Goal: Information Seeking & Learning: Learn about a topic

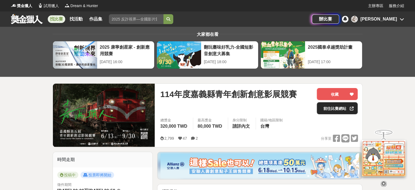
click at [343, 106] on link "前往比賽網站" at bounding box center [337, 108] width 41 height 12
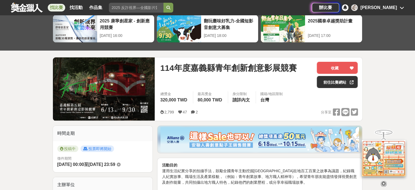
scroll to position [27, 0]
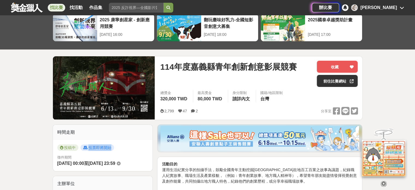
drag, startPoint x: 88, startPoint y: 146, endPoint x: 116, endPoint y: 149, distance: 28.3
click at [116, 149] on div "投稿中 投票即將開始" at bounding box center [102, 148] width 91 height 9
click at [117, 148] on div "投稿中 投票即將開始" at bounding box center [102, 148] width 91 height 9
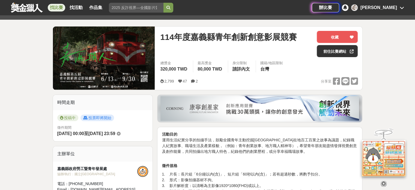
scroll to position [73, 0]
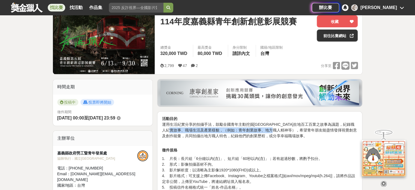
drag, startPoint x: 192, startPoint y: 130, endPoint x: 293, endPoint y: 129, distance: 100.7
click at [293, 129] on p "活動目的 運用生活紀實分享的拍攝手法，鼓勵全國青年主動挖掘[GEOGRAPHIC_DATA]在地百工百業之故事為議題，紀錄職人紀實故事、職場生活及產業樣貌，（…" at bounding box center [260, 130] width 196 height 29
click at [289, 132] on p "活動目的 運用生活紀實分享的拍攝手法，鼓勵全國青年主動挖掘[GEOGRAPHIC_DATA]在地百工百業之故事為議題，紀錄職人紀實故事、職場生活及產業樣貌，（…" at bounding box center [260, 130] width 196 height 29
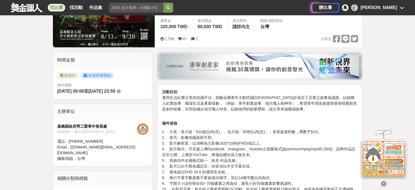
scroll to position [100, 0]
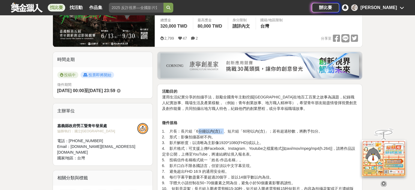
drag, startPoint x: 197, startPoint y: 131, endPoint x: 222, endPoint y: 131, distance: 25.1
click at [222, 131] on p "1. 片長：長片組「6分鐘以內(含)」、短片組「60秒以內(含)」；若有超過秒數，將酌予扣分。 2. 形式：影像拍攝器材不拘。 3. 影片解析度：以清晰為主影…" at bounding box center [260, 165] width 196 height 74
drag, startPoint x: 236, startPoint y: 129, endPoint x: 280, endPoint y: 130, distance: 44.7
click at [280, 130] on p "1. 片長：長片組「6分鐘以內(含)」、短片組「60秒以內(含)」；若有超過秒數，將酌予扣分。 2. 形式：影像拍攝器材不拘。 3. 影片解析度：以清晰為主影…" at bounding box center [260, 165] width 196 height 74
drag, startPoint x: 289, startPoint y: 130, endPoint x: 325, endPoint y: 128, distance: 35.8
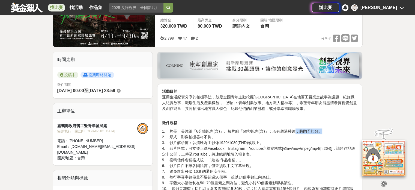
click at [325, 128] on p "1. 片長：長片組「6分鐘以內(含)」、短片組「60秒以內(含)」；若有超過秒數，將酌予扣分。 2. 形式：影像拍攝器材不拘。 3. 影片解析度：以清晰為主影…" at bounding box center [260, 165] width 196 height 74
click at [206, 128] on p "1. 片長：長片組「6分鐘以內(含)」、短片組「60秒以內(含)」；若有超過秒數，將酌予扣分。 2. 形式：影像拍攝器材不拘。 3. 影片解析度：以清晰為主影…" at bounding box center [260, 165] width 196 height 74
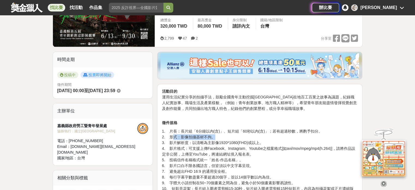
drag, startPoint x: 174, startPoint y: 136, endPoint x: 213, endPoint y: 136, distance: 39.3
click at [213, 136] on p "1. 片長：長片組「6分鐘以內(含)」、短片組「60秒以內(含)」；若有超過秒數，將酌予扣分。 2. 形式：影像拍攝器材不拘。 3. 影片解析度：以清晰為主影…" at bounding box center [260, 165] width 196 height 74
click at [186, 141] on p "1. 片長：長片組「6分鐘以內(含)」、短片組「60秒以內(含)」；若有超過秒數，將酌予扣分。 2. 形式：影像拍攝器材不拘。 3. 影片解析度：以清晰為主影…" at bounding box center [260, 165] width 196 height 74
drag, startPoint x: 160, startPoint y: 141, endPoint x: 282, endPoint y: 143, distance: 122.0
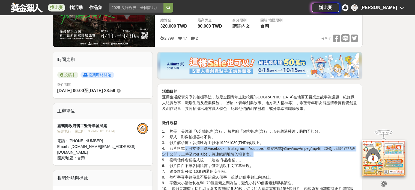
drag, startPoint x: 184, startPoint y: 149, endPoint x: 339, endPoint y: 153, distance: 155.0
click at [340, 153] on p "1. 片長：長片組「6分鐘以內(含)」、短片組「60秒以內(含)」；若有超過秒數，將酌予扣分。 2. 形式：影像拍攝器材不拘。 3. 影片解析度：以清晰為主影…" at bounding box center [260, 165] width 196 height 74
click at [271, 154] on p "1. 片長：長片組「6分鐘以內(含)」、短片組「60秒以內(含)」；若有超過秒數，將酌予扣分。 2. 形式：影像拍攝器材不拘。 3. 影片解析度：以清晰為主影…" at bounding box center [260, 165] width 196 height 74
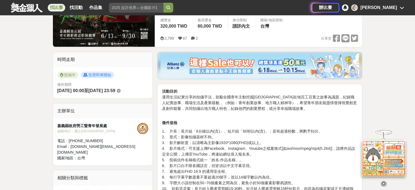
click at [253, 154] on p "1. 片長：長片組「6分鐘以內(含)」、短片組「60秒以內(含)」；若有超過秒數，將酌予扣分。 2. 形式：影像拍攝器材不拘。 3. 影片解析度：以清晰為主影…" at bounding box center [260, 165] width 196 height 74
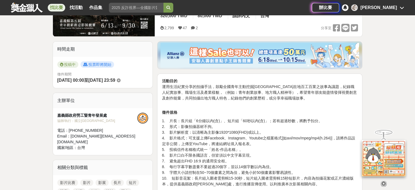
scroll to position [118, 0]
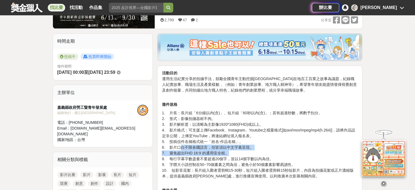
drag, startPoint x: 180, startPoint y: 149, endPoint x: 260, endPoint y: 150, distance: 80.2
click at [260, 150] on p "1. 片長：長片組「6分鐘以內(含)」、短片組「60秒以內(含)」；若有超過秒數，將酌予扣分。 2. 形式：影像拍攝器材不拘。 3. 影片解析度：以清晰為主影…" at bounding box center [260, 147] width 196 height 74
click at [203, 151] on p "1. 片長：長片組「6分鐘以內(含)」、短片組「60秒以內(含)」；若有超過秒數，將酌予扣分。 2. 形式：影像拍攝器材不拘。 3. 影片解析度：以清晰為主影…" at bounding box center [260, 147] width 196 height 74
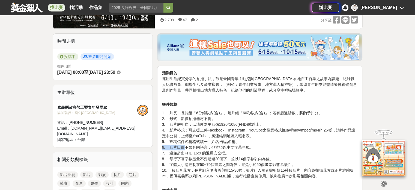
drag, startPoint x: 183, startPoint y: 147, endPoint x: 157, endPoint y: 144, distance: 26.3
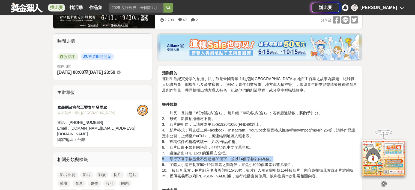
drag, startPoint x: 162, startPoint y: 157, endPoint x: 275, endPoint y: 158, distance: 113.0
click at [275, 158] on p "1. 片長：長片組「6分鐘以內(含)」、短片組「60秒以內(含)」；若有超過秒數，將酌予扣分。 2. 形式：影像拍攝器材不拘。 3. 影片解析度：以清晰為主影…" at bounding box center [260, 147] width 196 height 74
click at [276, 157] on p "1. 片長：長片組「6分鐘以內(含)」、短片組「60秒以內(含)」；若有超過秒數，將酌予扣分。 2. 形式：影像拍攝器材不拘。 3. 影片解析度：以清晰為主影…" at bounding box center [260, 147] width 196 height 74
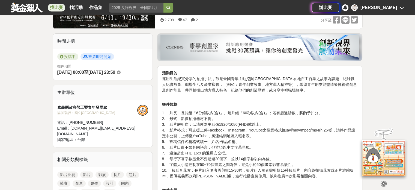
drag, startPoint x: 272, startPoint y: 156, endPoint x: 272, endPoint y: 160, distance: 4.4
click at [271, 160] on p "1. 片長：長片組「6分鐘以內(含)」、短片組「60秒以內(含)」；若有超過秒數，將酌予扣分。 2. 形式：影像拍攝器材不拘。 3. 影片解析度：以清晰為主影…" at bounding box center [260, 147] width 196 height 74
drag, startPoint x: 284, startPoint y: 159, endPoint x: 160, endPoint y: 160, distance: 123.9
click at [191, 156] on p "1. 片長：長片組「6分鐘以內(含)」、短片組「60秒以內(含)」；若有超過秒數，將酌予扣分。 2. 形式：影像拍攝器材不拘。 3. 影片解析度：以清晰為主影…" at bounding box center [260, 147] width 196 height 74
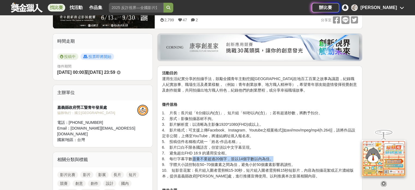
drag, startPoint x: 191, startPoint y: 157, endPoint x: 286, endPoint y: 159, distance: 95.5
click at [286, 159] on p "1. 片長：長片組「6分鐘以內(含)」、短片組「60秒以內(含)」；若有超過秒數，將酌予扣分。 2. 形式：影像拍攝器材不拘。 3. 影片解析度：以清晰為主影…" at bounding box center [260, 147] width 196 height 74
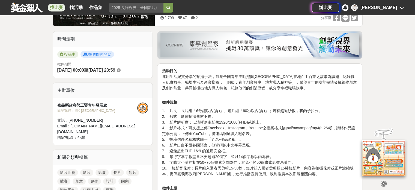
scroll to position [127, 0]
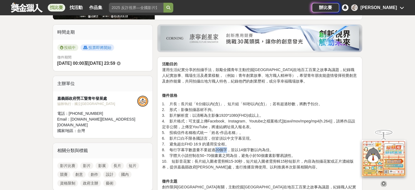
drag, startPoint x: 212, startPoint y: 150, endPoint x: 225, endPoint y: 149, distance: 13.1
click at [225, 149] on p "1. 片長：長片組「6分鐘以內(含)」、短片組「60秒以內(含)」；若有超過秒數，將酌予扣分。 2. 形式：影像拍攝器材不拘。 3. 影片解析度：以清晰為主影…" at bounding box center [260, 138] width 196 height 74
drag, startPoint x: 231, startPoint y: 148, endPoint x: 268, endPoint y: 148, distance: 36.6
click at [268, 148] on p "1. 片長：長片組「6分鐘以內(含)」、短片組「60秒以內(含)」；若有超過秒數，將酌予扣分。 2. 形式：影像拍攝器材不拘。 3. 影片解析度：以清晰為主影…" at bounding box center [260, 138] width 196 height 74
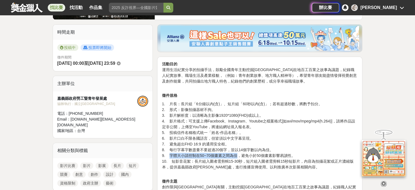
drag, startPoint x: 169, startPoint y: 156, endPoint x: 235, endPoint y: 155, distance: 66.3
click at [235, 155] on p "1. 片長：長片組「6分鐘以內(含)」、短片組「60秒以內(含)」；若有超過秒數，將酌予扣分。 2. 形式：影像拍攝器材不拘。 3. 影片解析度：以清晰為主影…" at bounding box center [260, 138] width 196 height 74
drag, startPoint x: 240, startPoint y: 154, endPoint x: 290, endPoint y: 156, distance: 50.2
click at [290, 156] on p "1. 片長：長片組「6分鐘以內(含)」、短片組「60秒以內(含)」；若有超過秒數，將酌予扣分。 2. 形式：影像拍攝器材不拘。 3. 影片解析度：以清晰為主影…" at bounding box center [260, 138] width 196 height 74
click at [219, 163] on p "1. 片長：長片組「6分鐘以內(含)」、短片組「60秒以內(含)」；若有超過秒數，將酌予扣分。 2. 形式：影像拍攝器材不拘。 3. 影片解析度：以清晰為主影…" at bounding box center [260, 138] width 196 height 74
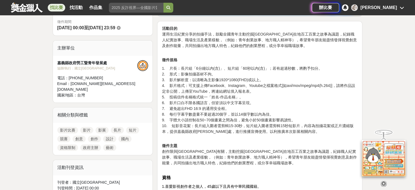
scroll to position [164, 0]
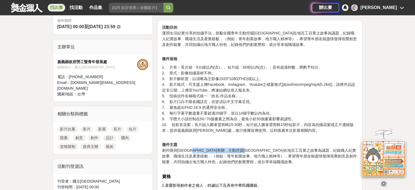
drag, startPoint x: 201, startPoint y: 149, endPoint x: 273, endPoint y: 149, distance: 72.6
click at [273, 149] on p "徵件主題 創作限與[GEOGRAPHIC_DATA]有關，主動挖掘[GEOGRAPHIC_DATA]在地百工百業之故事為議題，紀錄職人紀實故事、職場生活及產業…" at bounding box center [260, 156] width 196 height 29
drag, startPoint x: 278, startPoint y: 148, endPoint x: 313, endPoint y: 151, distance: 35.0
click at [313, 151] on p "徵件主題 創作限與[GEOGRAPHIC_DATA]有關，主動挖掘[GEOGRAPHIC_DATA]在地百工百業之故事為議題，紀錄職人紀實故事、職場生活及產業…" at bounding box center [260, 156] width 196 height 29
click at [316, 151] on p "徵件主題 創作限與[GEOGRAPHIC_DATA]有關，主動挖掘[GEOGRAPHIC_DATA]在地百工百業之故事為議題，紀錄職人紀實故事、職場生活及產業…" at bounding box center [260, 156] width 196 height 29
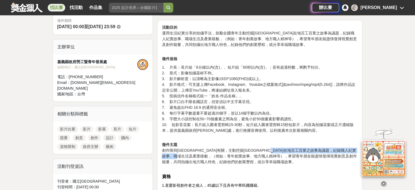
drag, startPoint x: 316, startPoint y: 151, endPoint x: 223, endPoint y: 157, distance: 92.7
click at [223, 157] on p "徵件主題 創作限與[GEOGRAPHIC_DATA]有關，主動挖掘[GEOGRAPHIC_DATA]在地百工百業之故事為議題，紀錄職人紀實故事、職場生活及產業…" at bounding box center [260, 156] width 196 height 29
click at [221, 157] on p "徵件主題 創作限與[GEOGRAPHIC_DATA]有關，主動挖掘[GEOGRAPHIC_DATA]在地百工百業之故事為議題，紀錄職人紀實故事、職場生活及產業…" at bounding box center [260, 156] width 196 height 29
drag, startPoint x: 222, startPoint y: 156, endPoint x: 225, endPoint y: 156, distance: 3.0
click at [225, 156] on p "徵件主題 創作限與[GEOGRAPHIC_DATA]有關，主動挖掘[GEOGRAPHIC_DATA]在地百工百業之故事為議題，紀錄職人紀實故事、職場生活及產業…" at bounding box center [260, 156] width 196 height 29
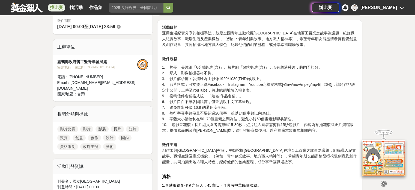
click at [227, 156] on p "徵件主題 創作限與[GEOGRAPHIC_DATA]有關，主動挖掘[GEOGRAPHIC_DATA]在地百工百業之故事為議題，紀錄職人紀實故事、職場生活及產業…" at bounding box center [260, 156] width 196 height 29
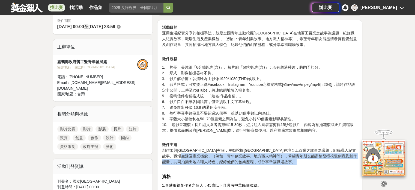
drag, startPoint x: 227, startPoint y: 155, endPoint x: 310, endPoint y: 163, distance: 83.0
click at [310, 163] on p "徵件主題 創作限與[GEOGRAPHIC_DATA]有關，主動挖掘[GEOGRAPHIC_DATA]在地百工百業之故事為議題，紀錄職人紀實故事、職場生活及產業…" at bounding box center [260, 156] width 196 height 29
click at [286, 162] on p "徵件主題 創作限與[GEOGRAPHIC_DATA]有關，主動挖掘[GEOGRAPHIC_DATA]在地百工百業之故事為議題，紀錄職人紀實故事、職場生活及產業…" at bounding box center [260, 156] width 196 height 29
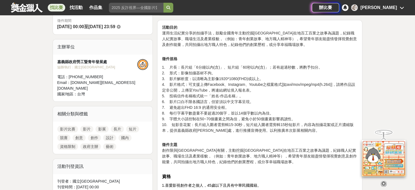
click at [382, 184] on icon at bounding box center [384, 183] width 6 height 6
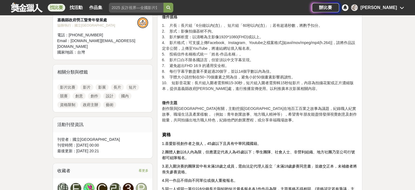
scroll to position [209, 0]
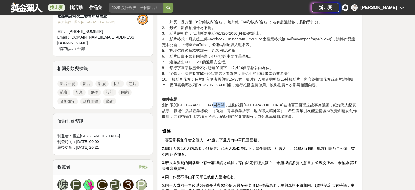
drag, startPoint x: 234, startPoint y: 103, endPoint x: 249, endPoint y: 102, distance: 15.0
click at [249, 102] on p "徵件主題 創作限與[GEOGRAPHIC_DATA]有關，主動挖掘[GEOGRAPHIC_DATA]在地百工百業之故事為議題，紀錄職人紀實故事、職場生活及產業…" at bounding box center [260, 110] width 196 height 29
copy p "百工百業"
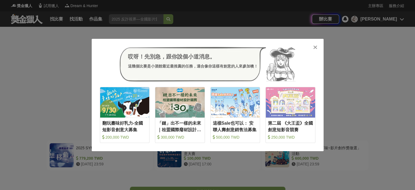
click at [314, 46] on icon at bounding box center [315, 46] width 4 height 5
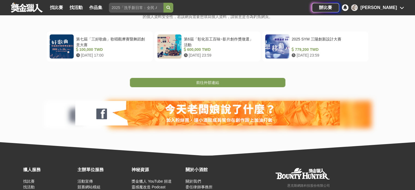
scroll to position [109, 0]
